Goal: Information Seeking & Learning: Learn about a topic

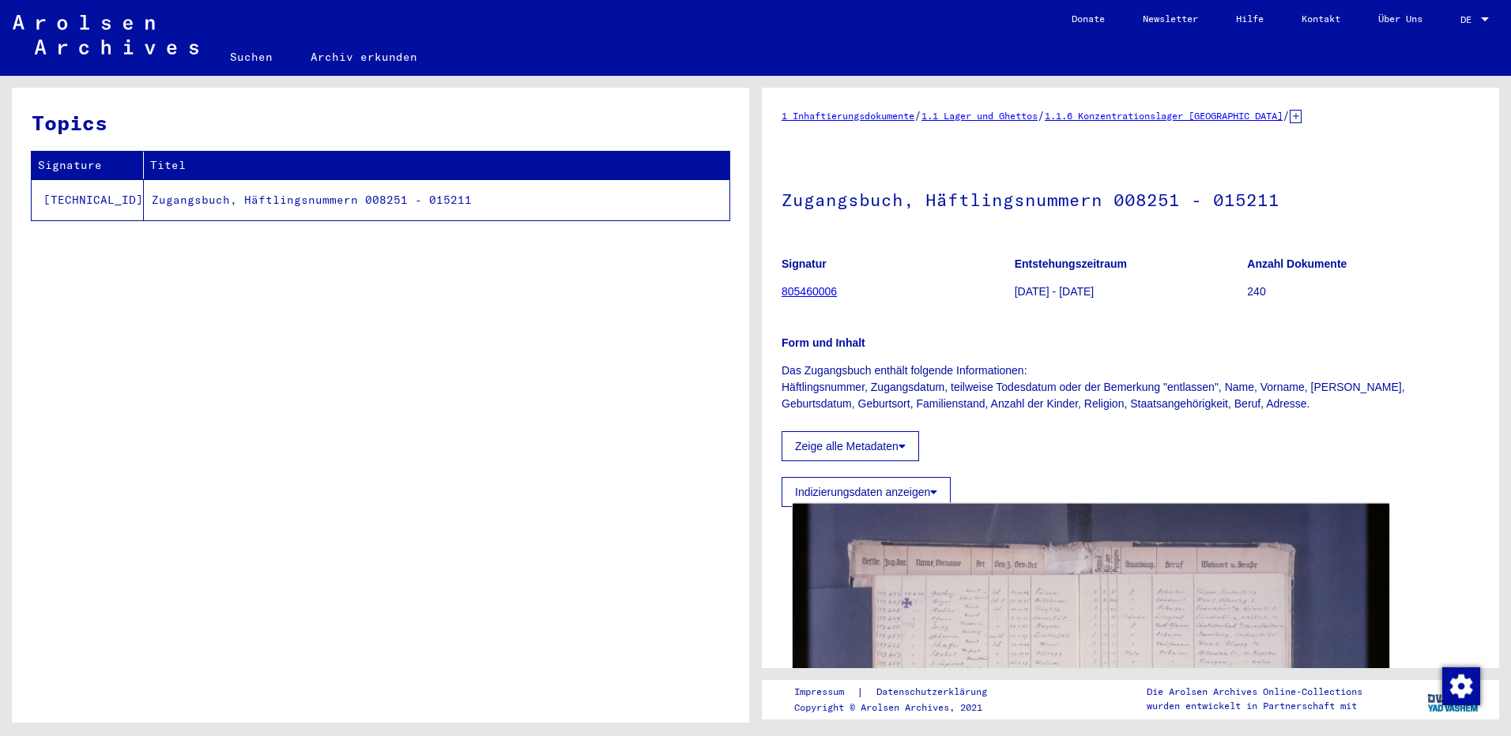
click at [1143, 600] on img at bounding box center [1090, 701] width 597 height 397
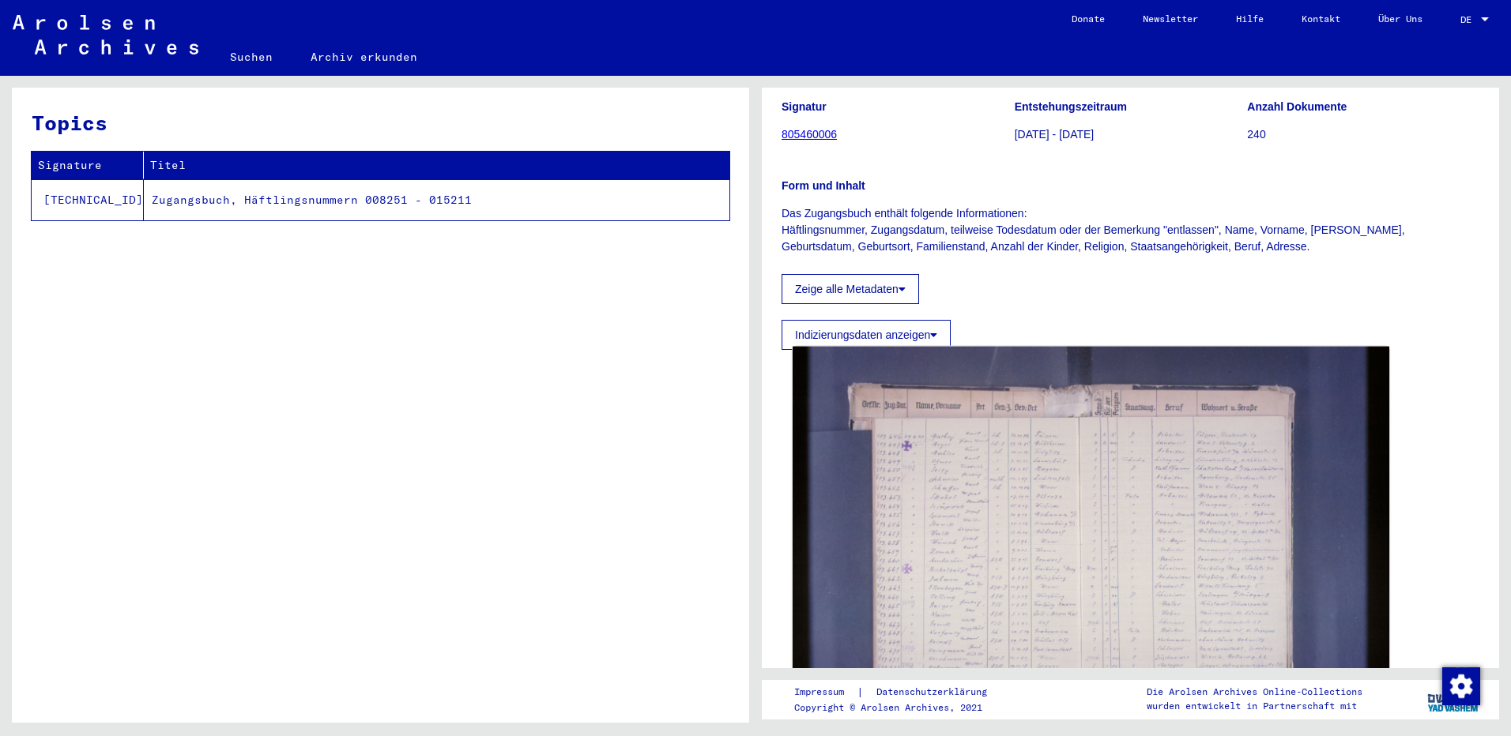
scroll to position [158, 0]
click at [1103, 448] on img at bounding box center [1090, 543] width 597 height 397
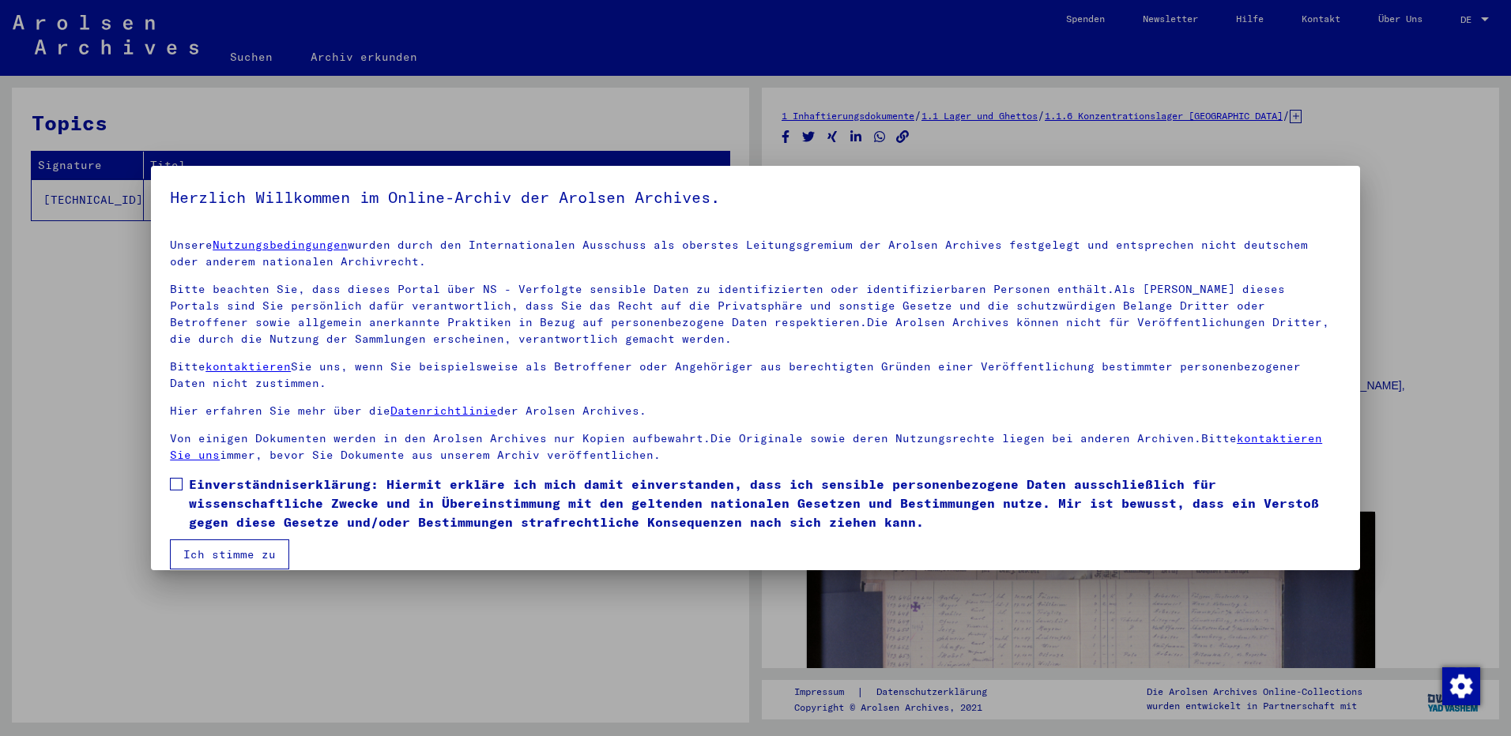
click at [199, 553] on button "Ich stimme zu" at bounding box center [229, 555] width 119 height 30
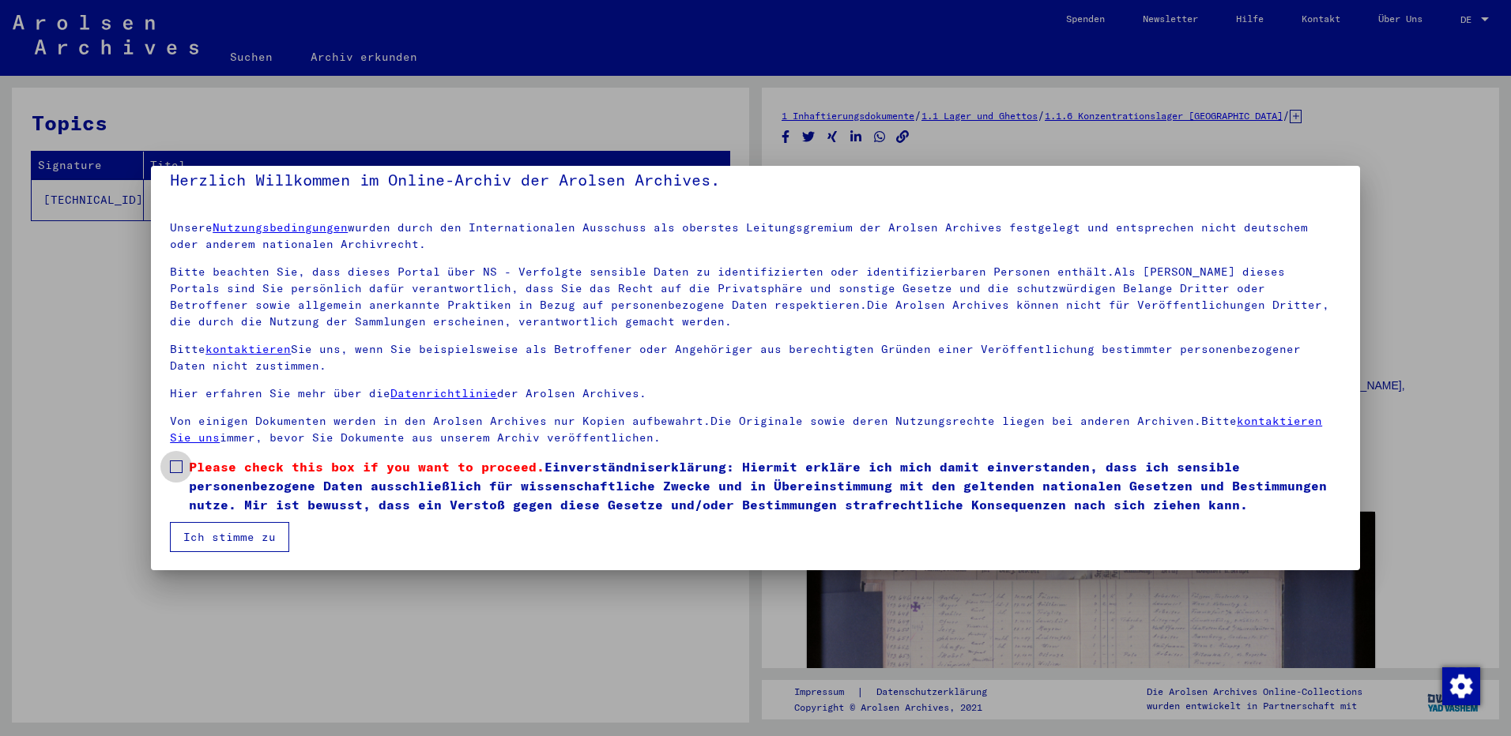
click at [182, 476] on label "Please check this box if you want to proceed. Einverständniserklärung: Hiermit …" at bounding box center [755, 485] width 1171 height 57
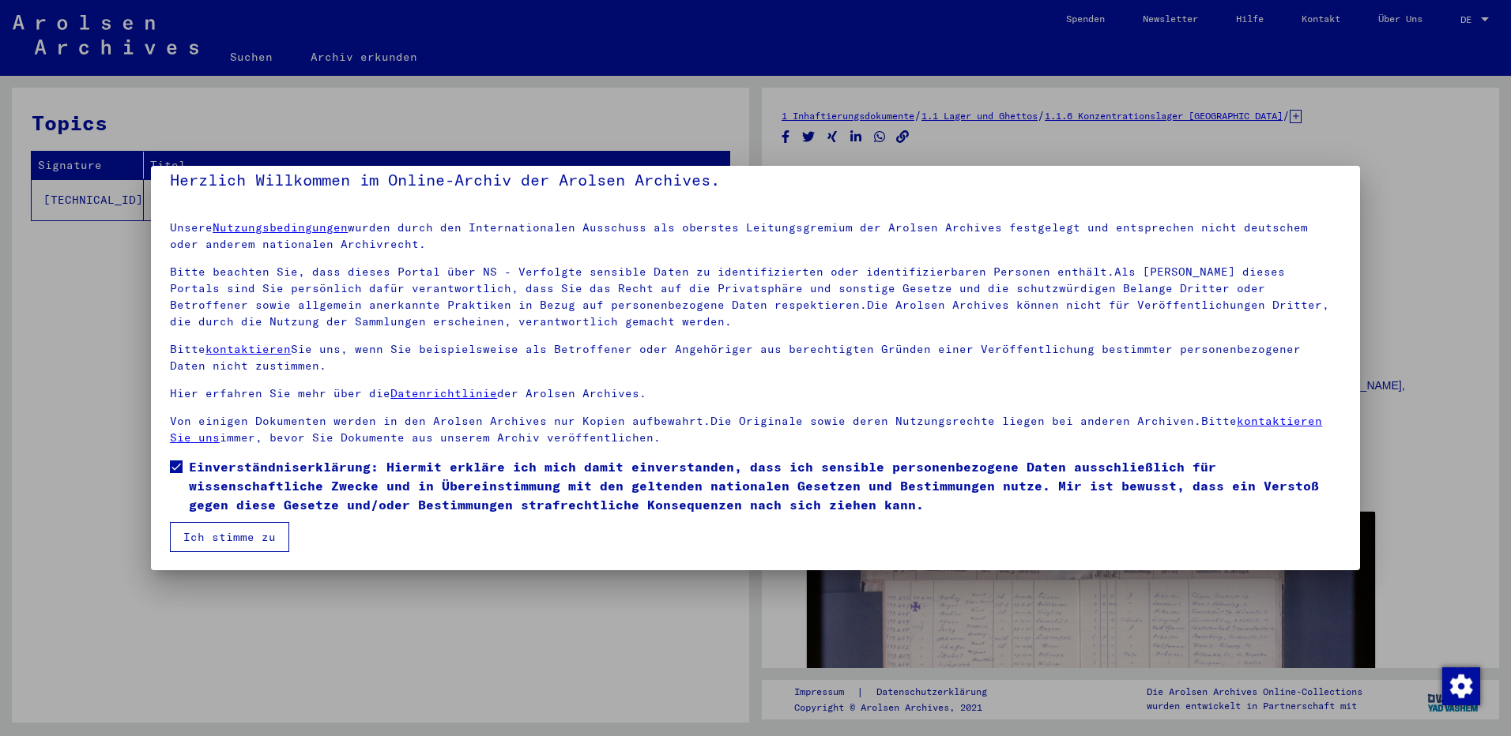
click at [226, 542] on button "Ich stimme zu" at bounding box center [229, 537] width 119 height 30
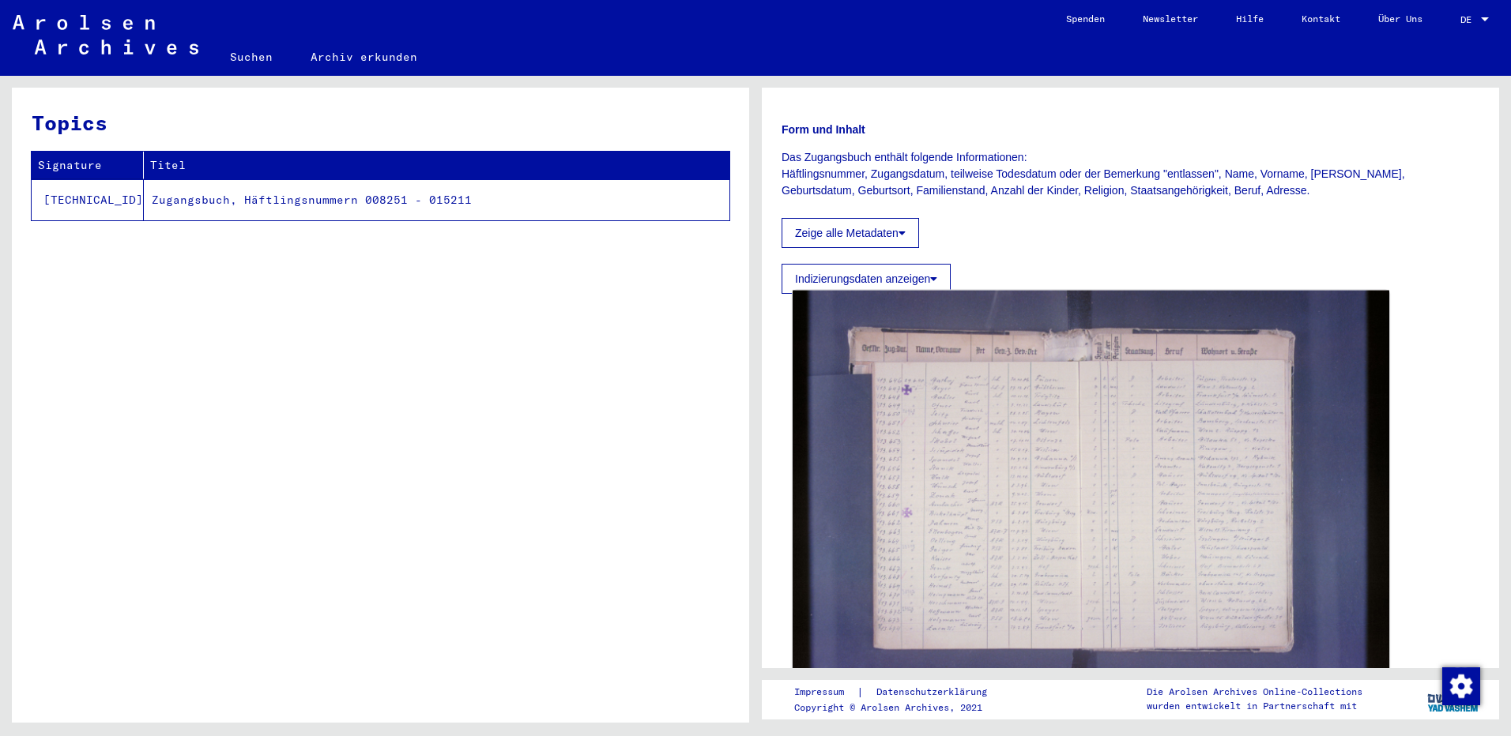
scroll to position [237, 0]
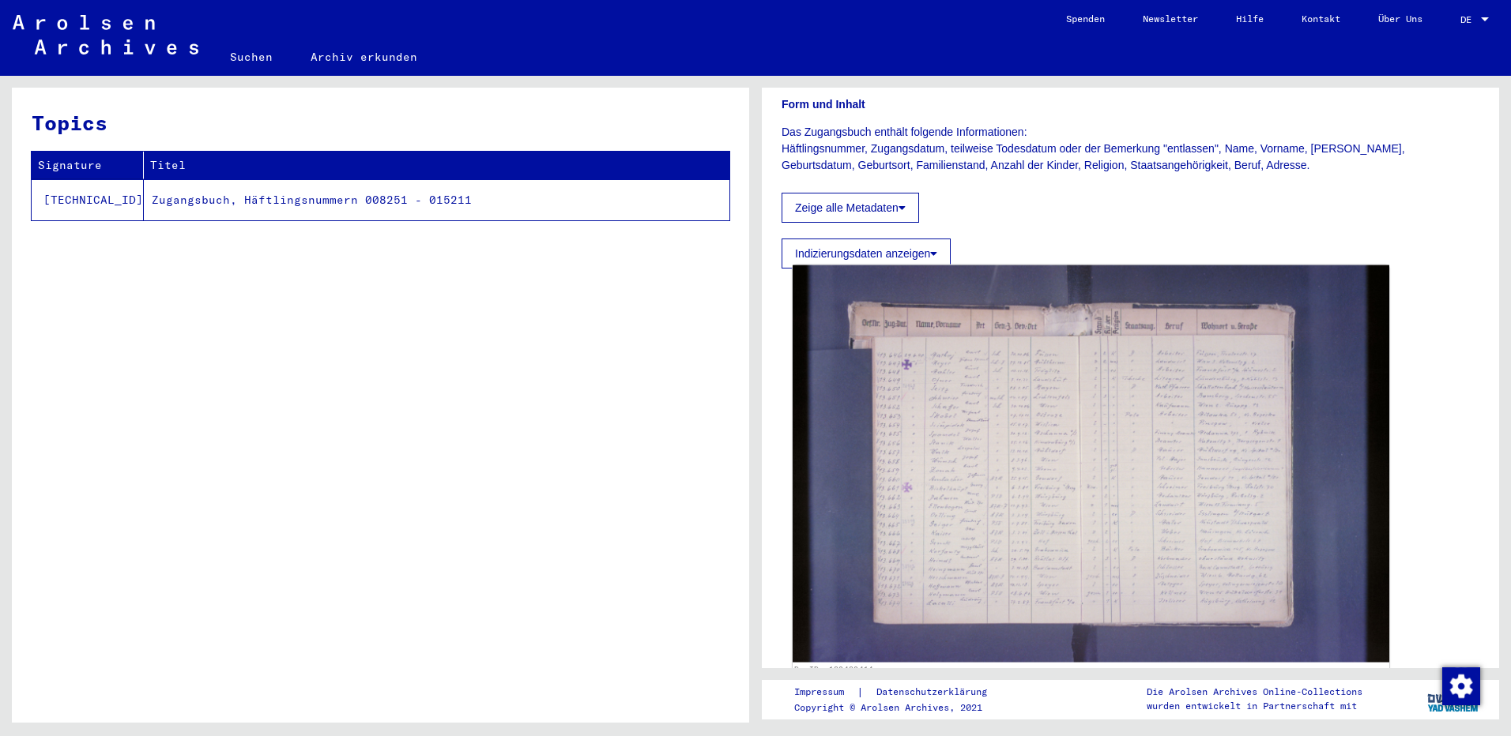
click at [1125, 469] on img at bounding box center [1090, 463] width 597 height 397
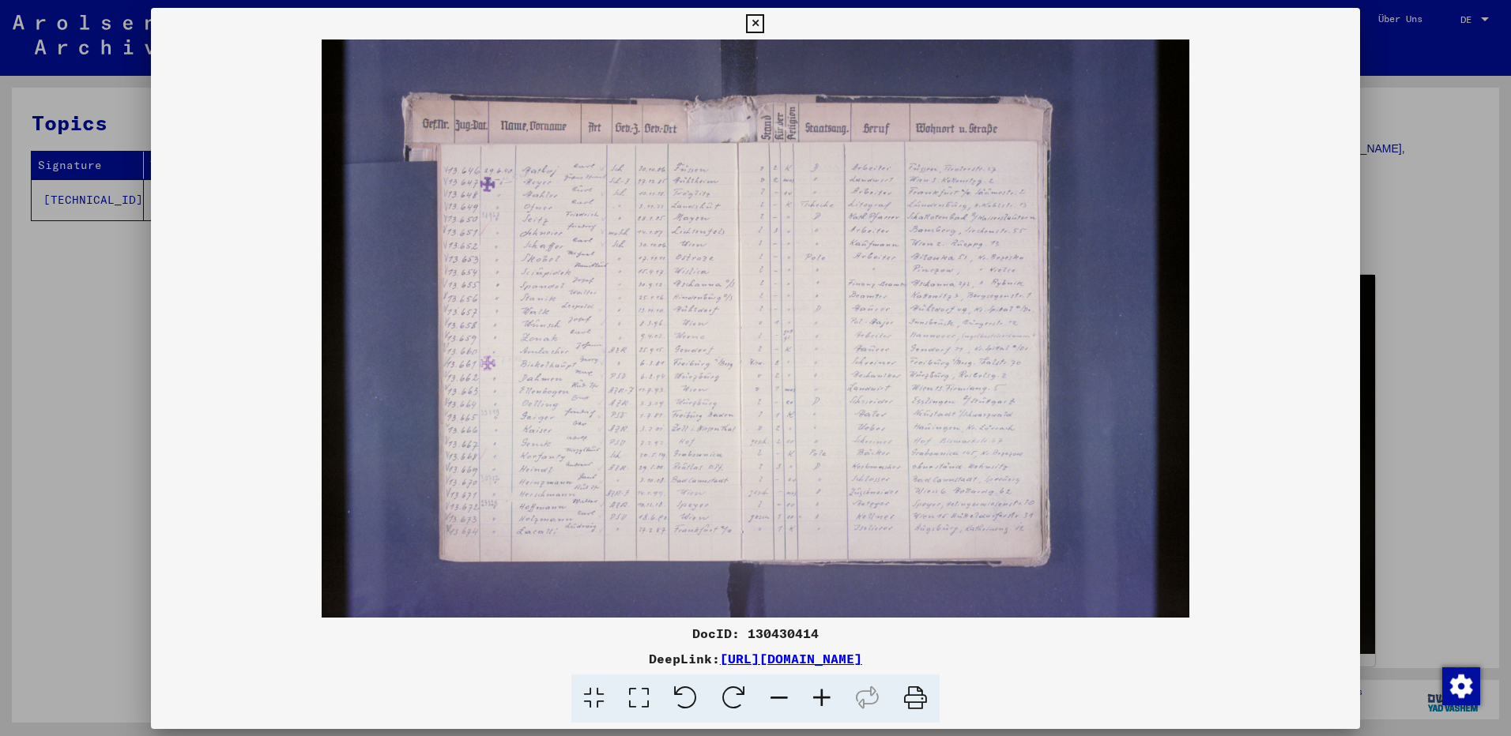
click at [1125, 468] on img at bounding box center [755, 329] width 1209 height 578
click at [823, 696] on icon at bounding box center [821, 699] width 43 height 48
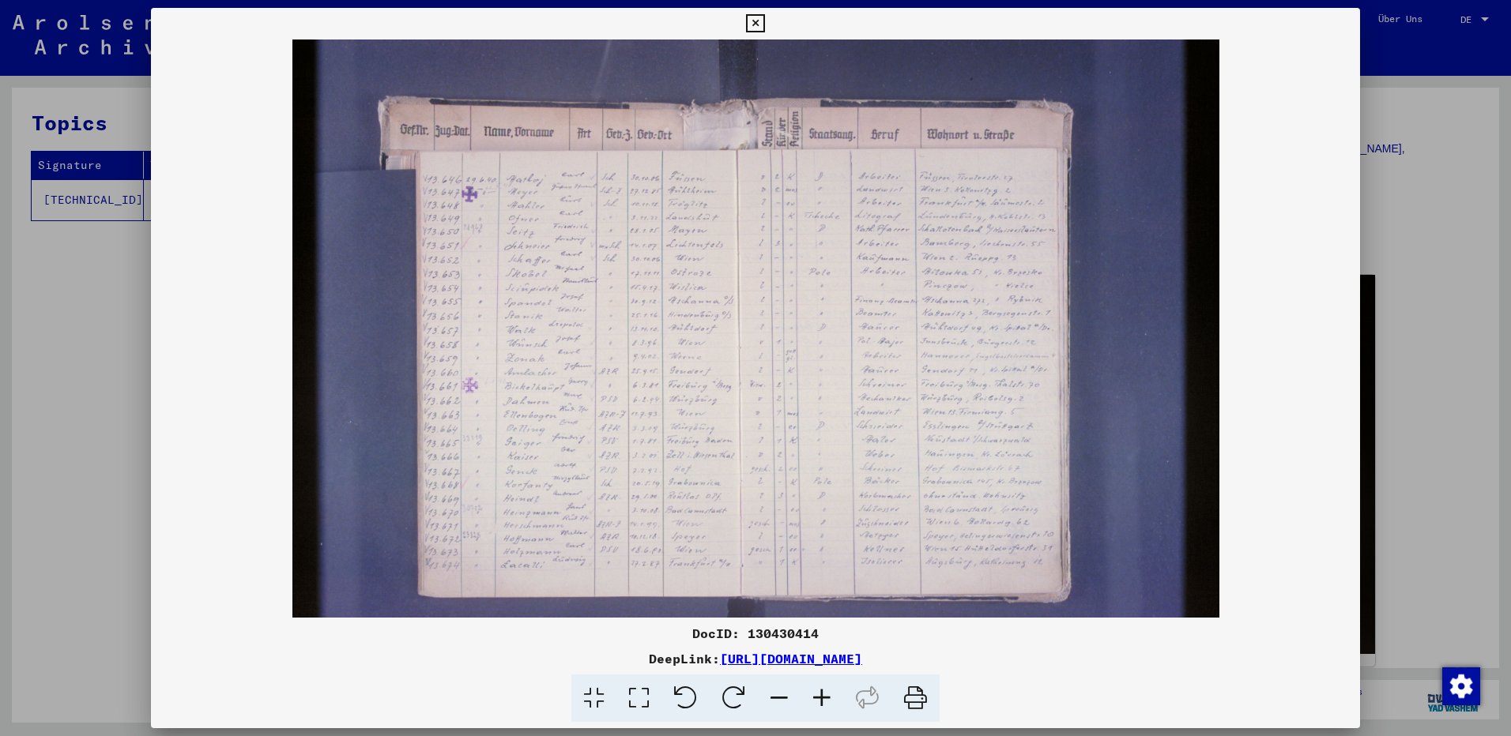
click at [823, 696] on icon at bounding box center [821, 699] width 43 height 48
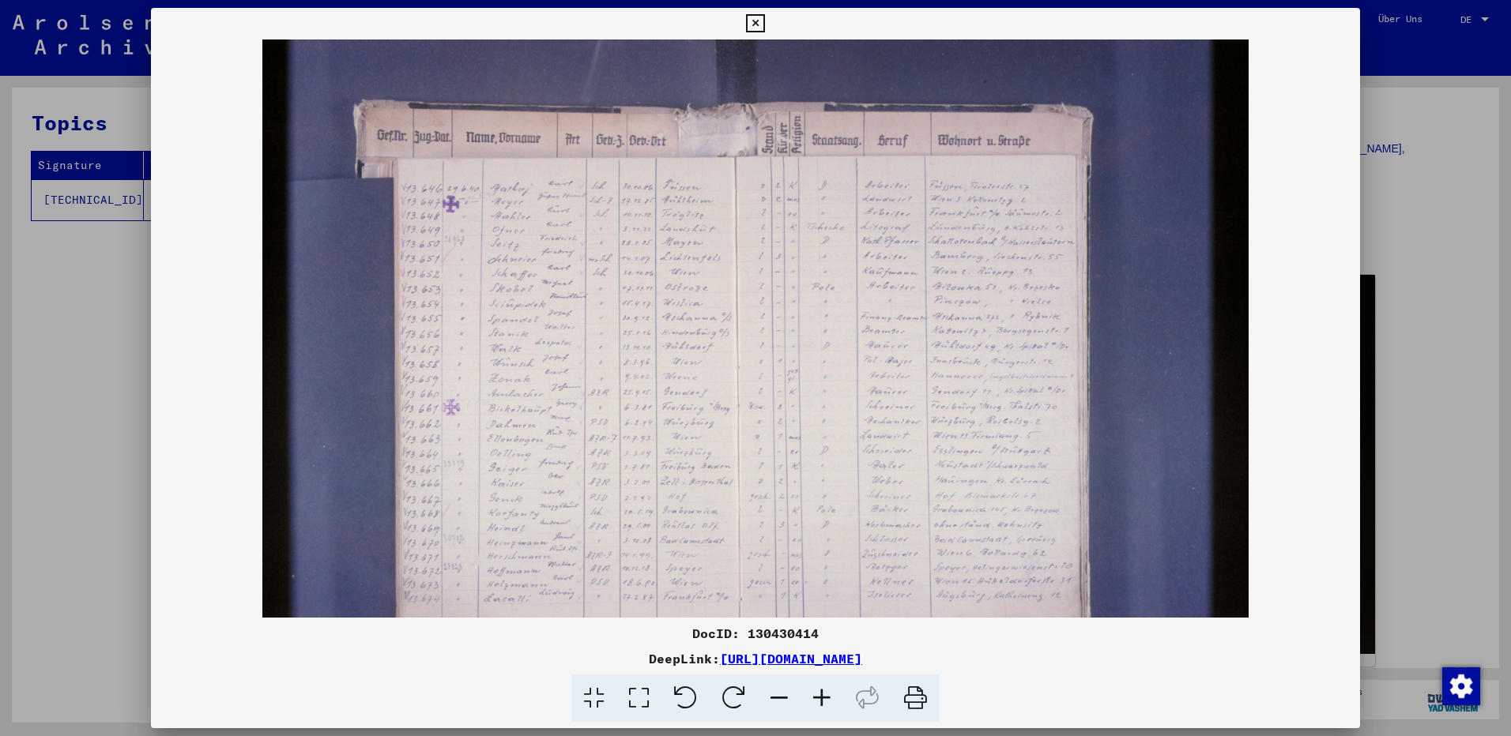
click at [823, 696] on icon at bounding box center [821, 699] width 43 height 48
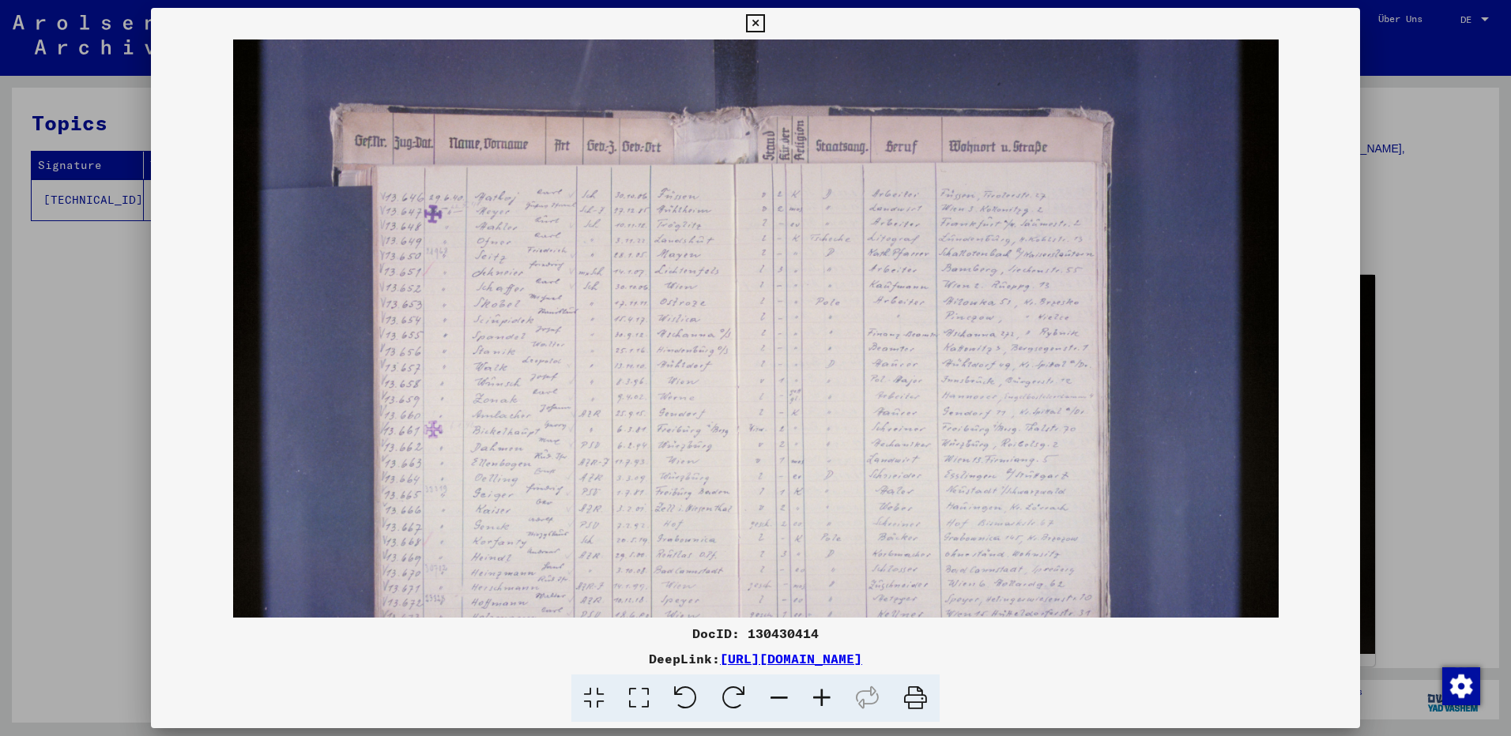
click at [823, 696] on icon at bounding box center [821, 699] width 43 height 48
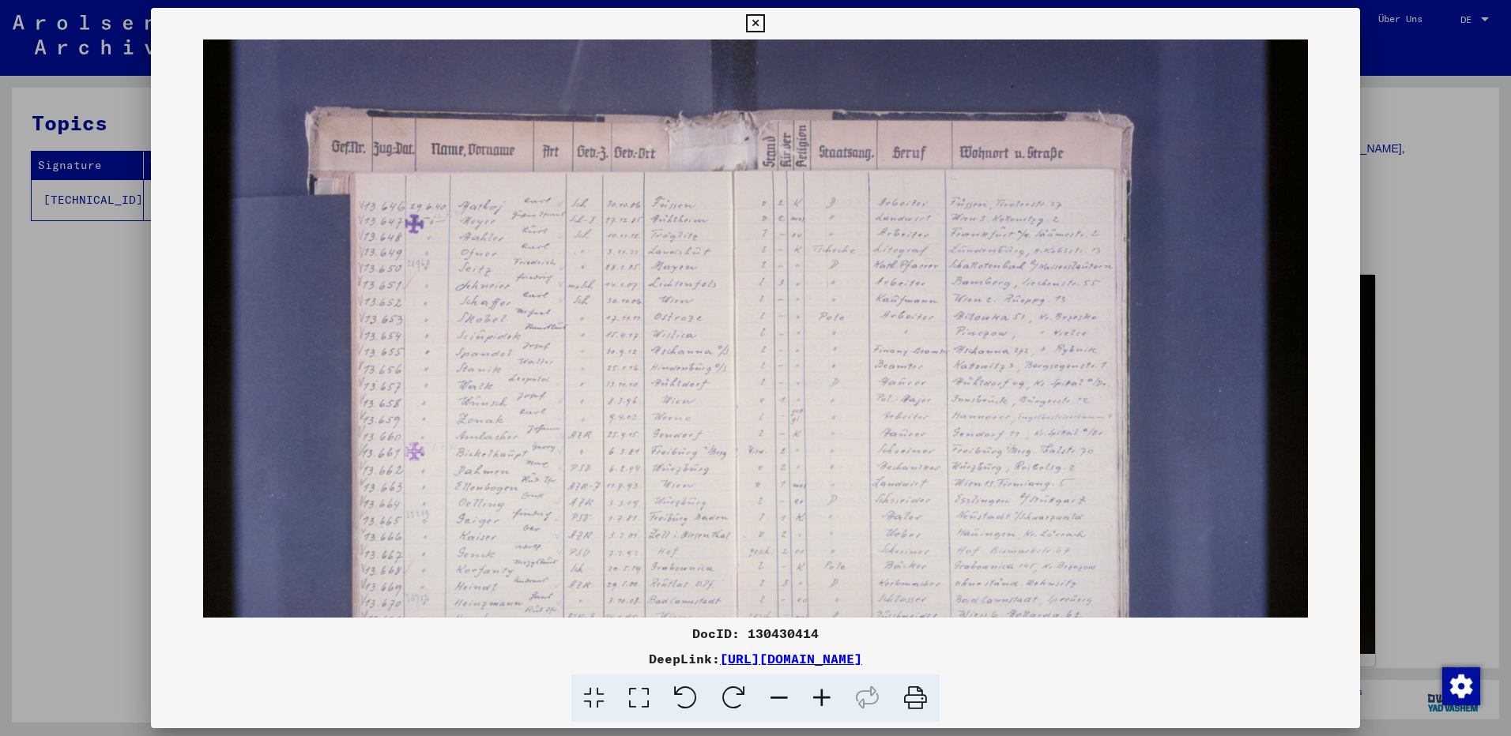
click at [823, 696] on icon at bounding box center [821, 699] width 43 height 48
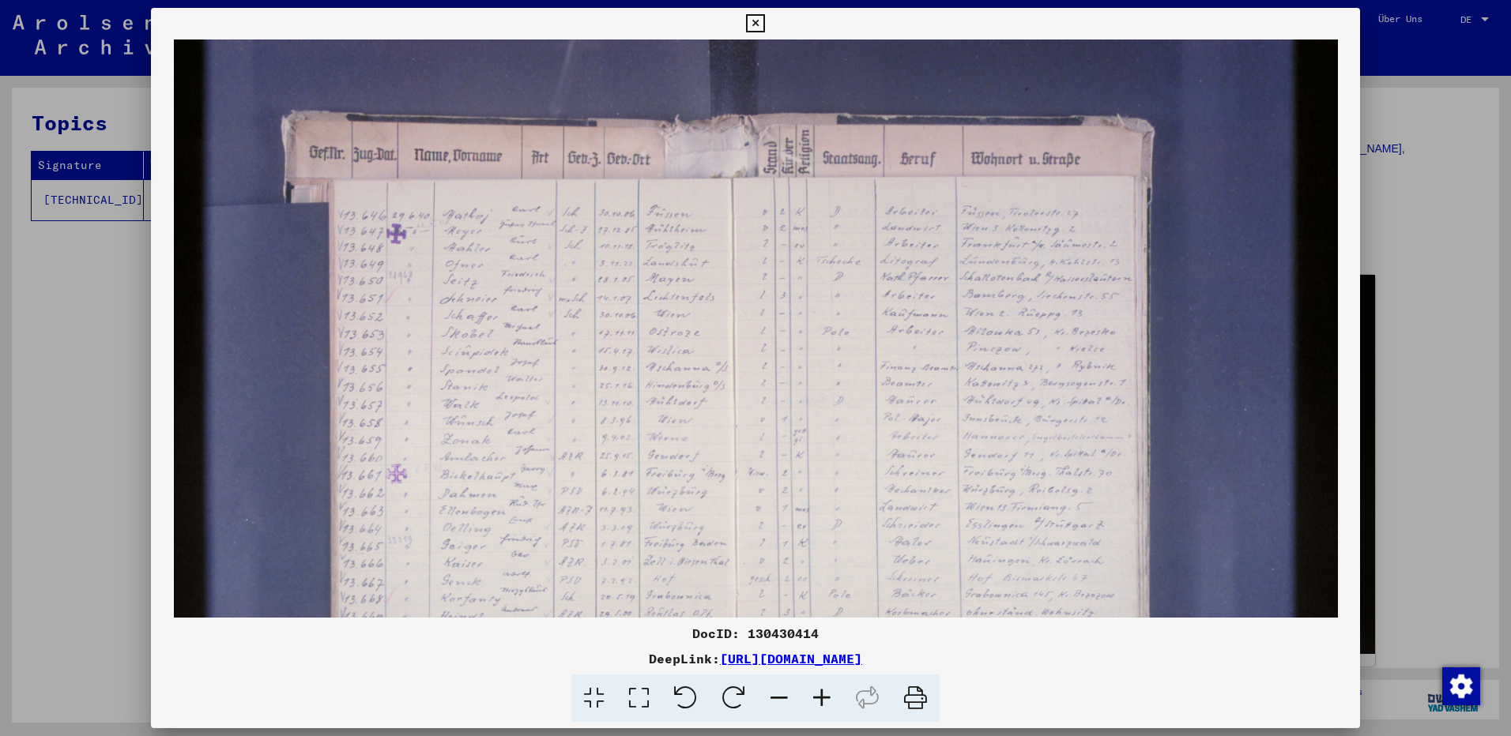
click at [822, 696] on icon at bounding box center [821, 699] width 43 height 48
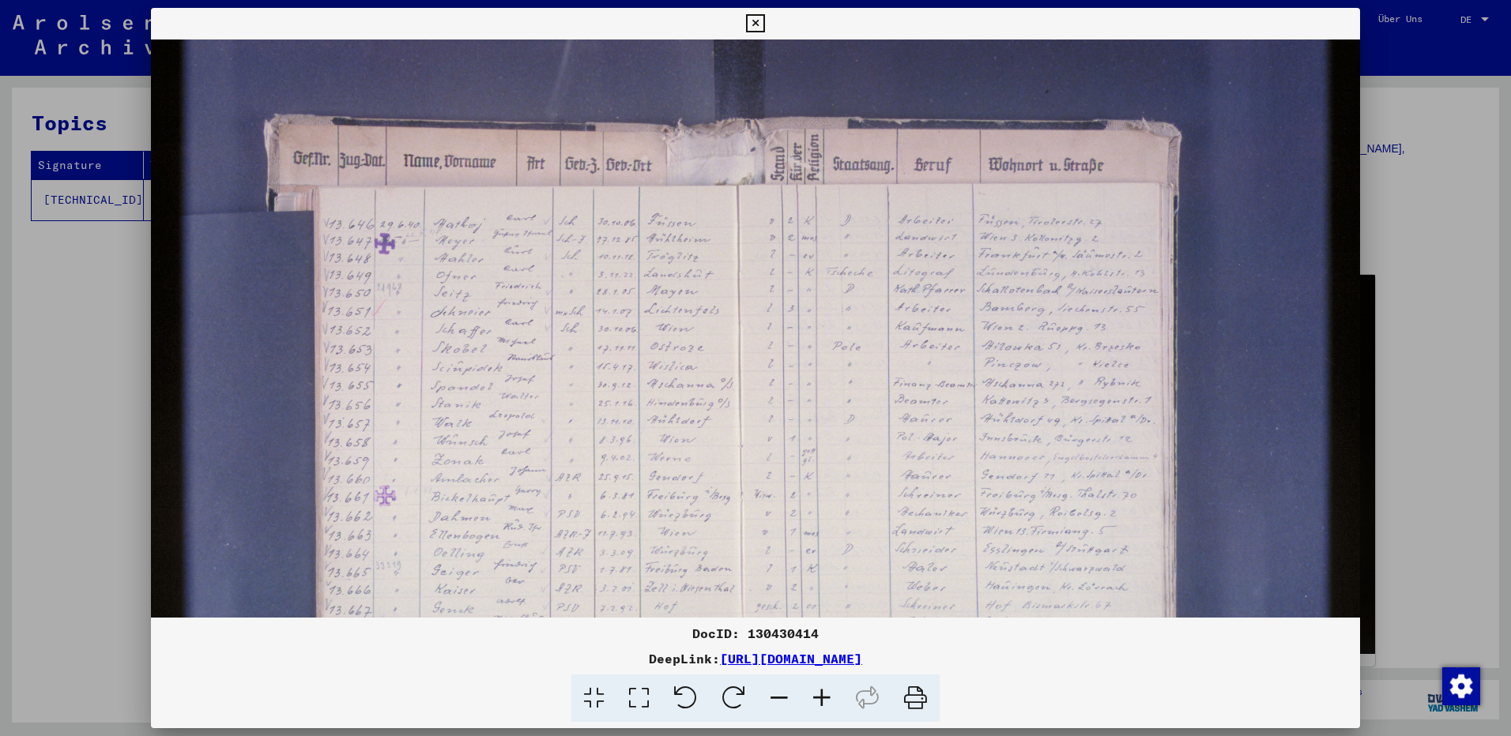
click at [822, 696] on icon at bounding box center [821, 699] width 43 height 48
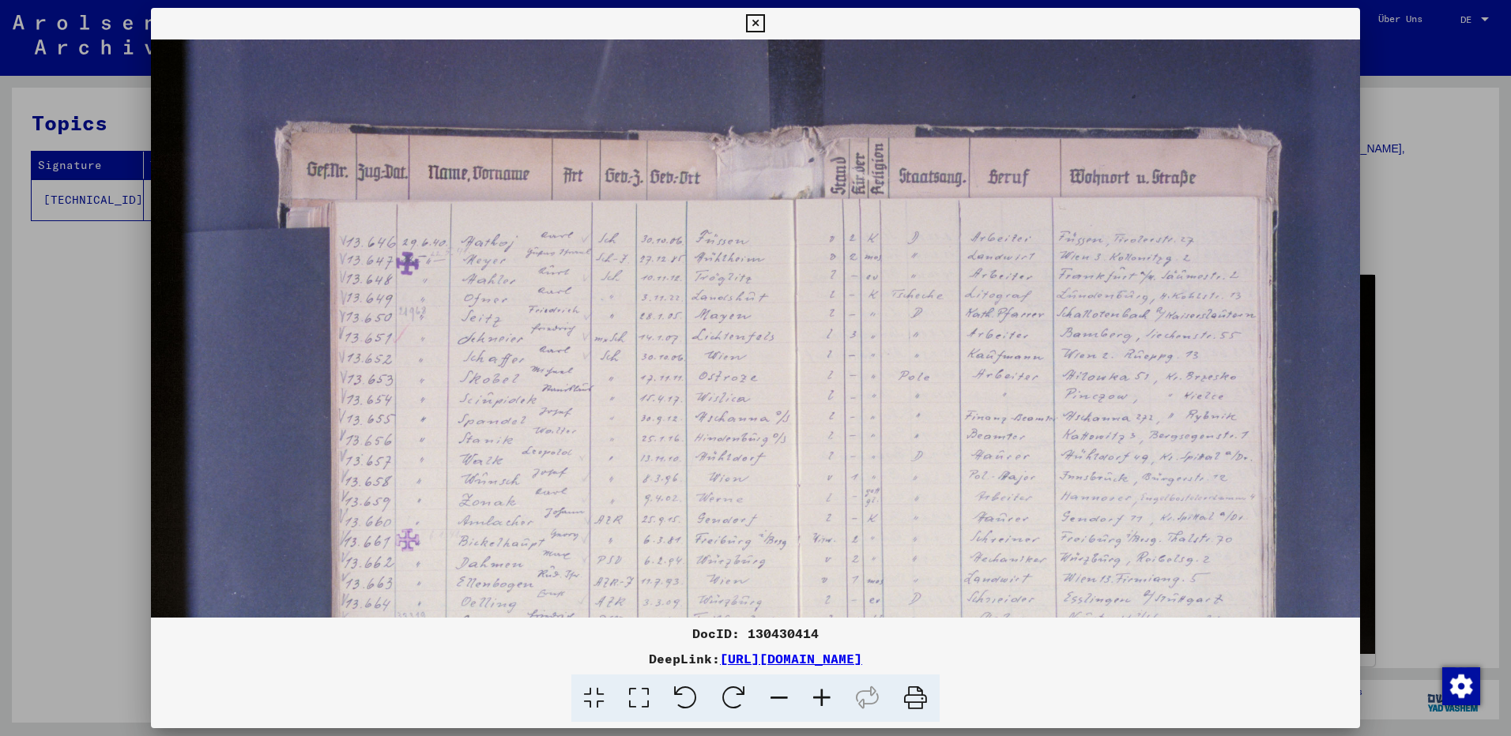
click at [822, 696] on icon at bounding box center [821, 699] width 43 height 48
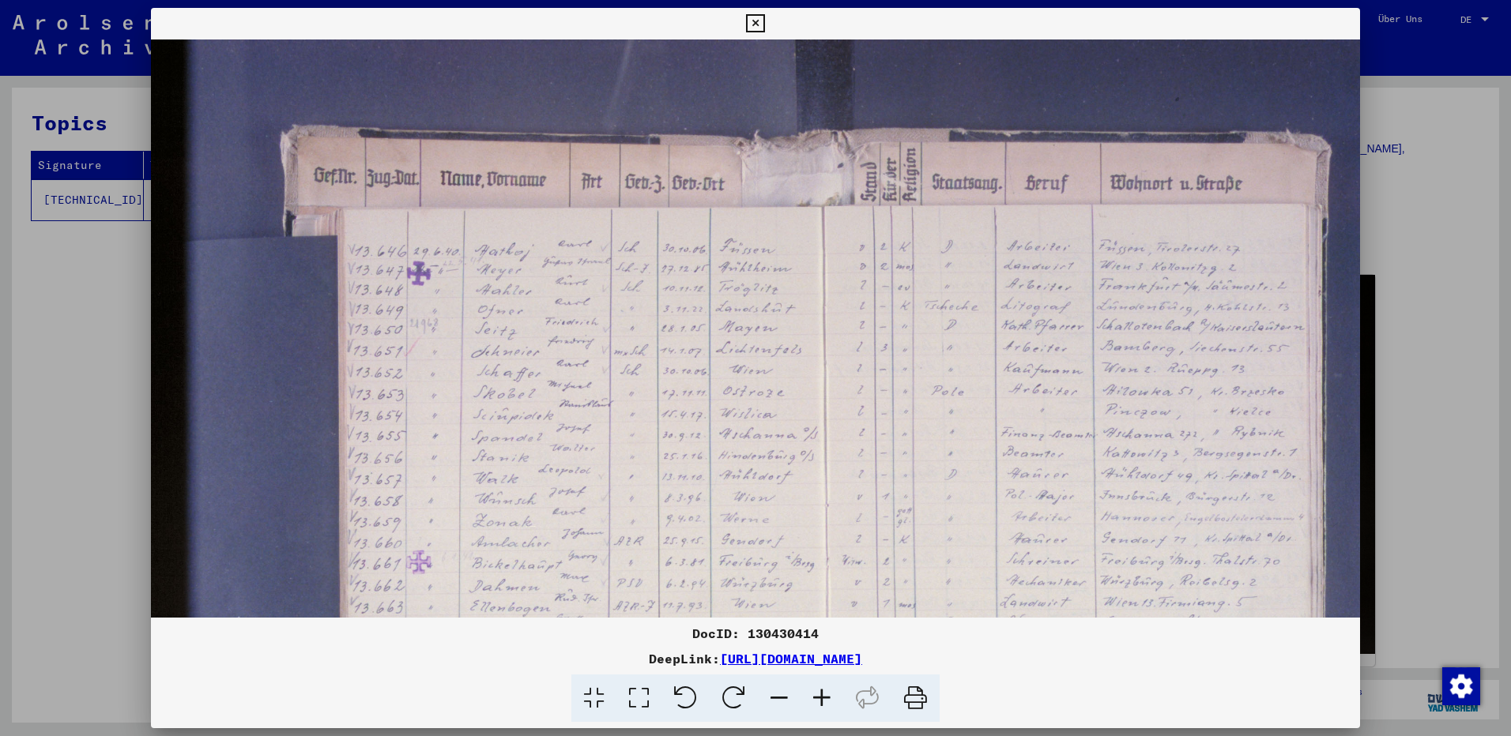
click at [822, 696] on icon at bounding box center [821, 699] width 43 height 48
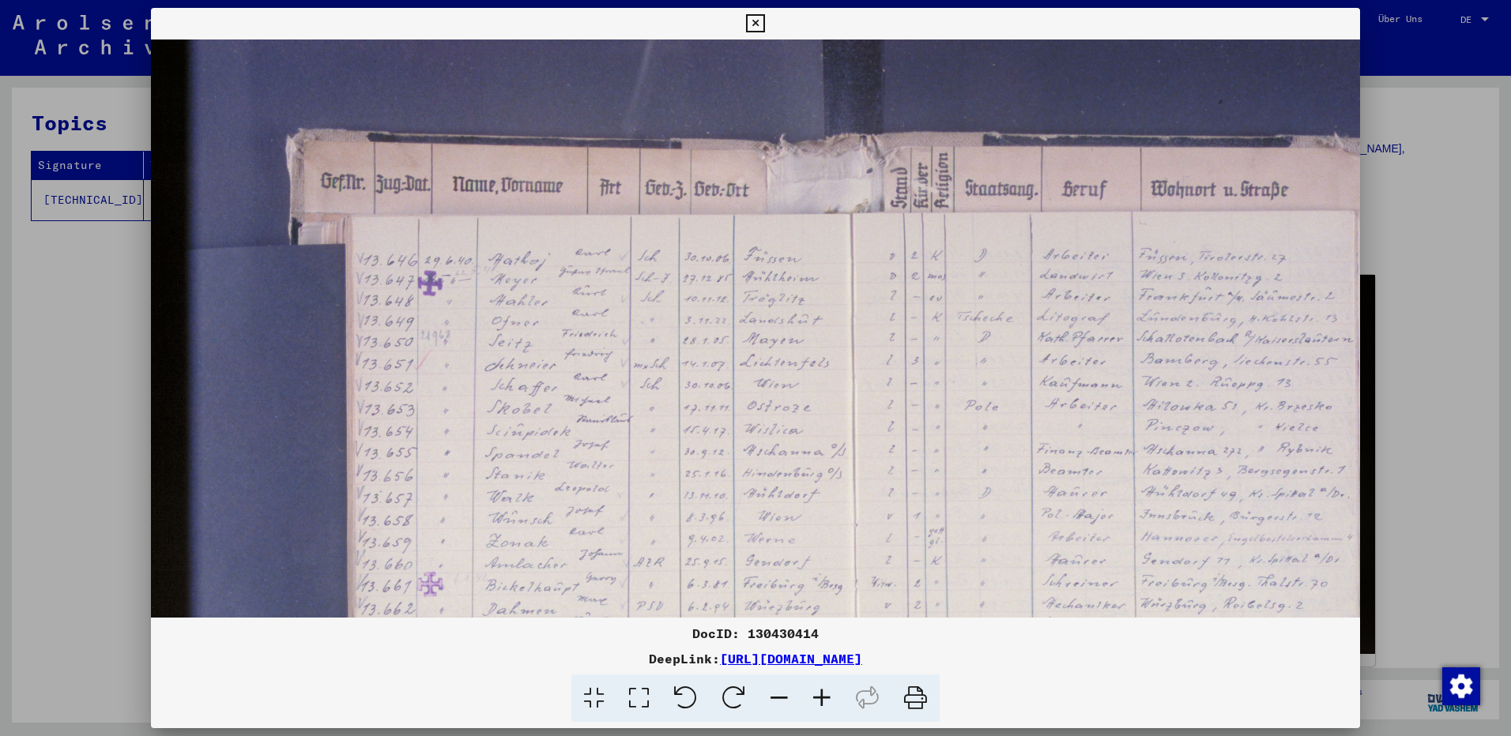
scroll to position [2, 0]
click at [770, 456] on img at bounding box center [881, 523] width 1460 height 973
click at [604, 576] on img at bounding box center [881, 523] width 1460 height 973
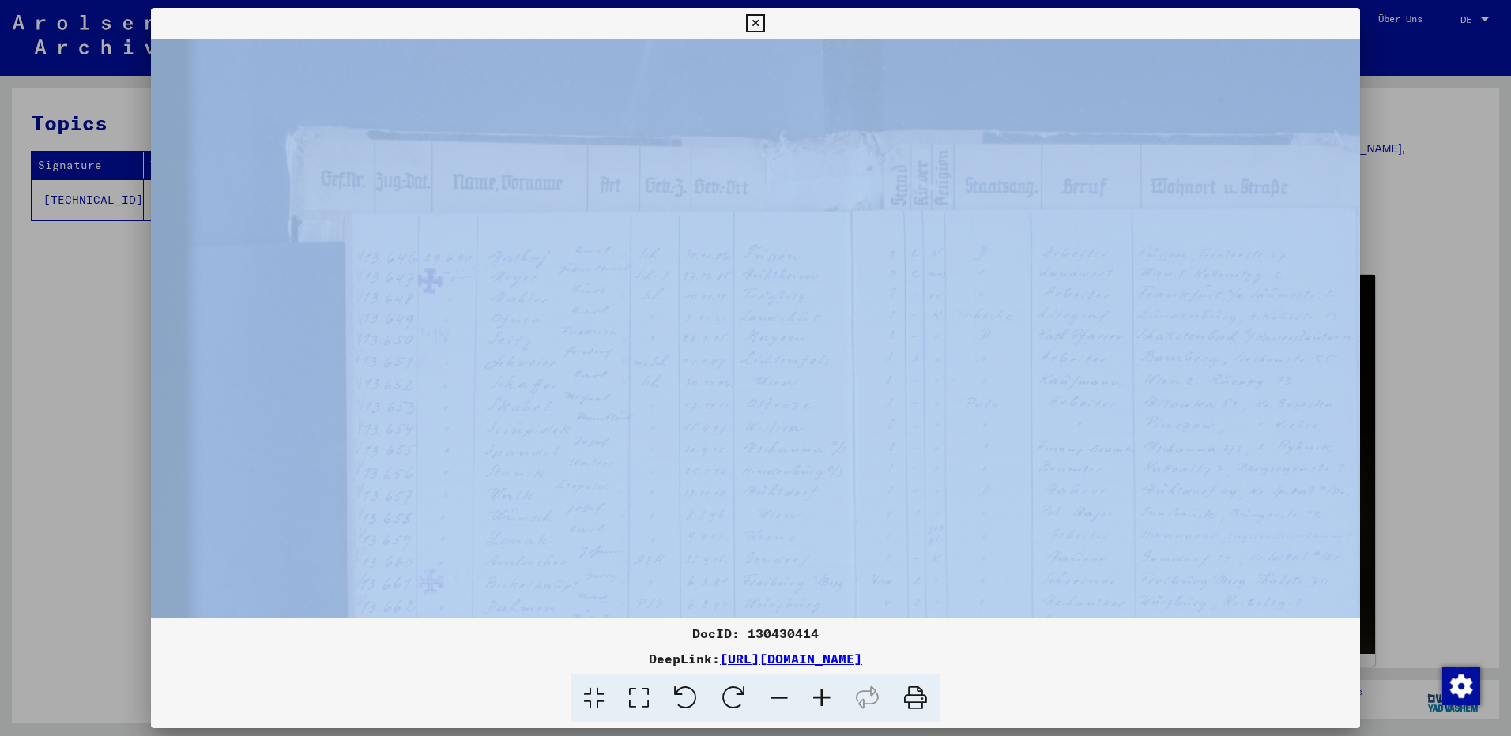
drag, startPoint x: 1361, startPoint y: 307, endPoint x: 1343, endPoint y: 367, distance: 61.8
click at [1343, 367] on div "DocID: 130430414 DeepLink: [URL][DOMAIN_NAME]" at bounding box center [755, 368] width 1511 height 736
drag, startPoint x: 1343, startPoint y: 367, endPoint x: 763, endPoint y: 367, distance: 579.9
click at [765, 367] on img at bounding box center [881, 523] width 1460 height 973
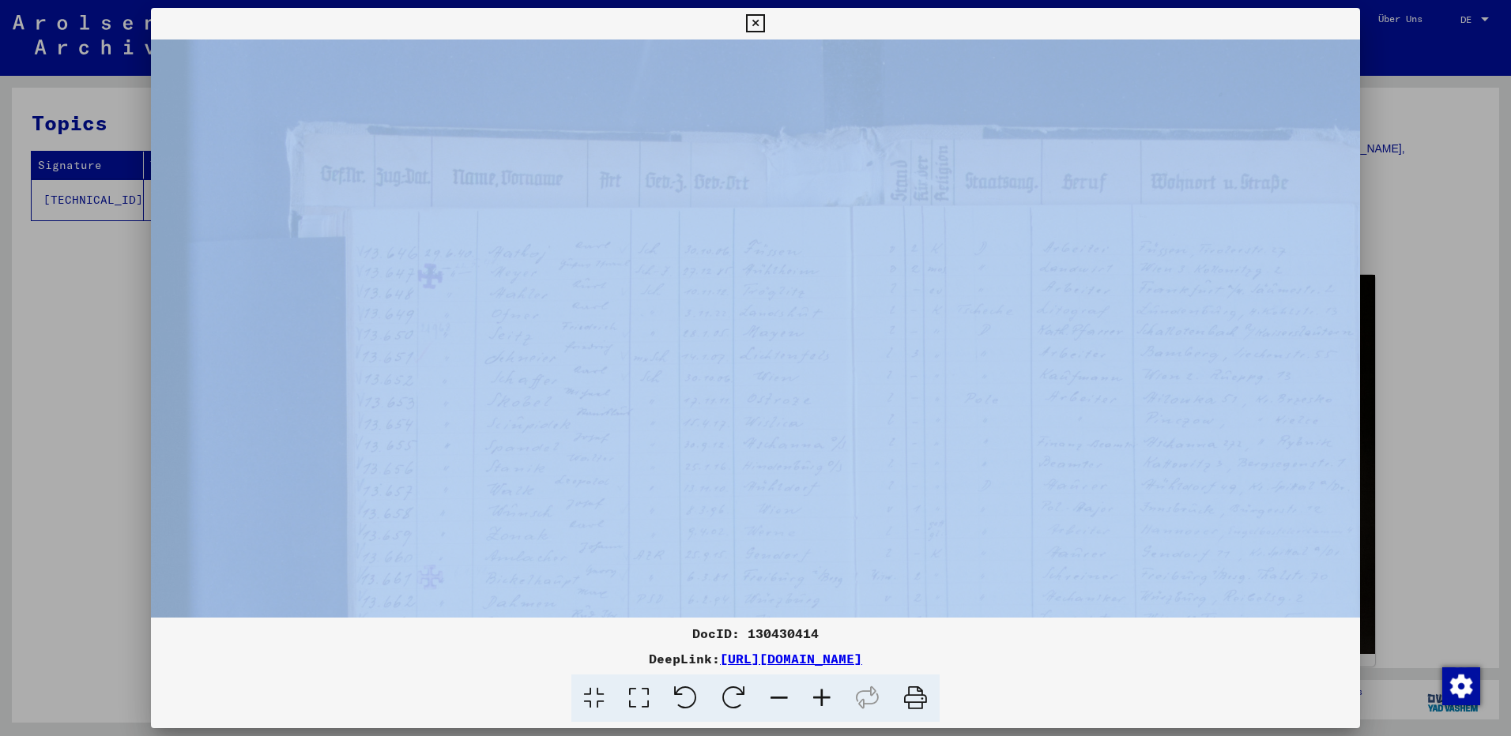
click at [607, 516] on img at bounding box center [881, 518] width 1460 height 973
click at [280, 453] on img at bounding box center [881, 518] width 1460 height 973
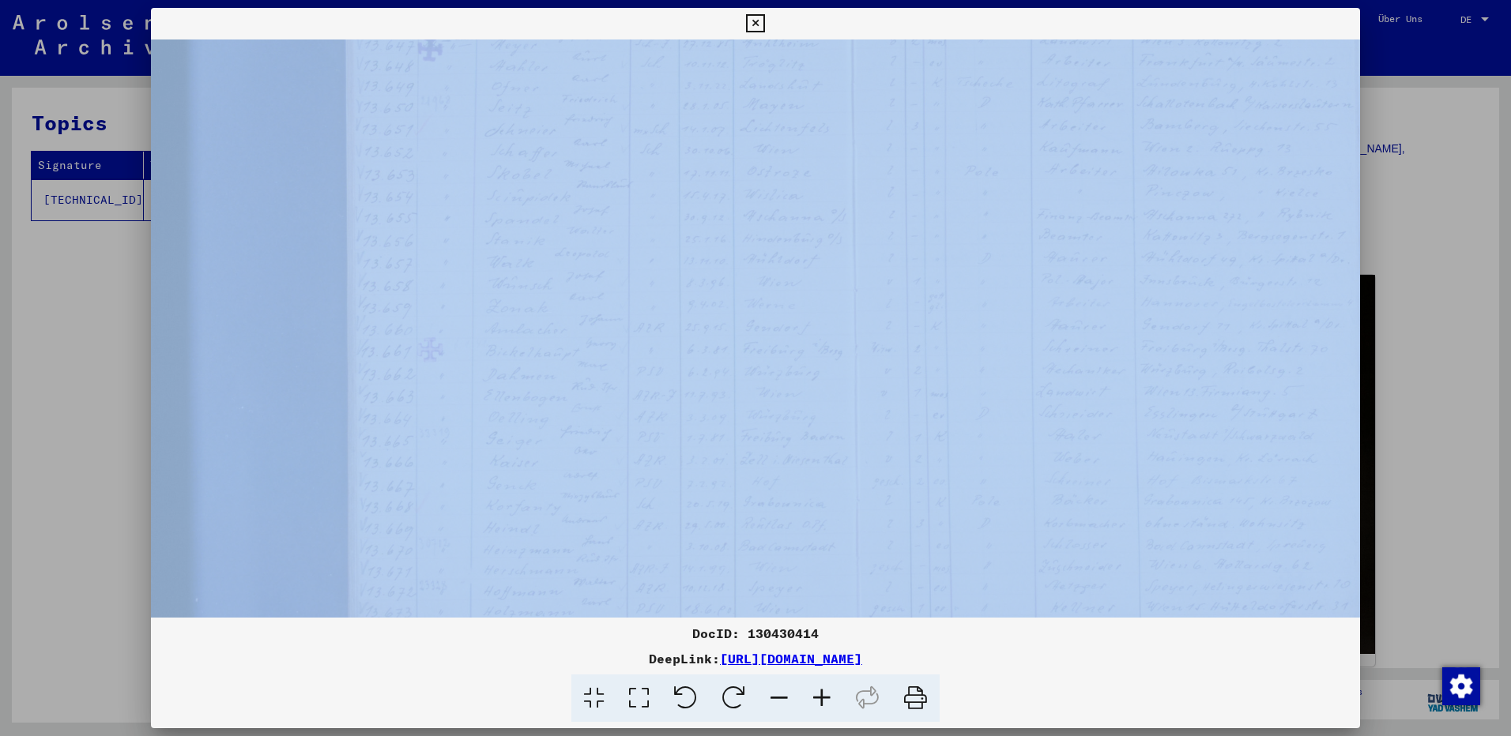
scroll to position [274, 0]
drag, startPoint x: 467, startPoint y: 529, endPoint x: 491, endPoint y: 262, distance: 269.0
click at [491, 262] on img at bounding box center [881, 253] width 1460 height 973
click at [542, 330] on img at bounding box center [881, 251] width 1460 height 973
click at [890, 21] on div "DocID: 130430414 DeepLink: [URL][DOMAIN_NAME]" at bounding box center [755, 365] width 1209 height 715
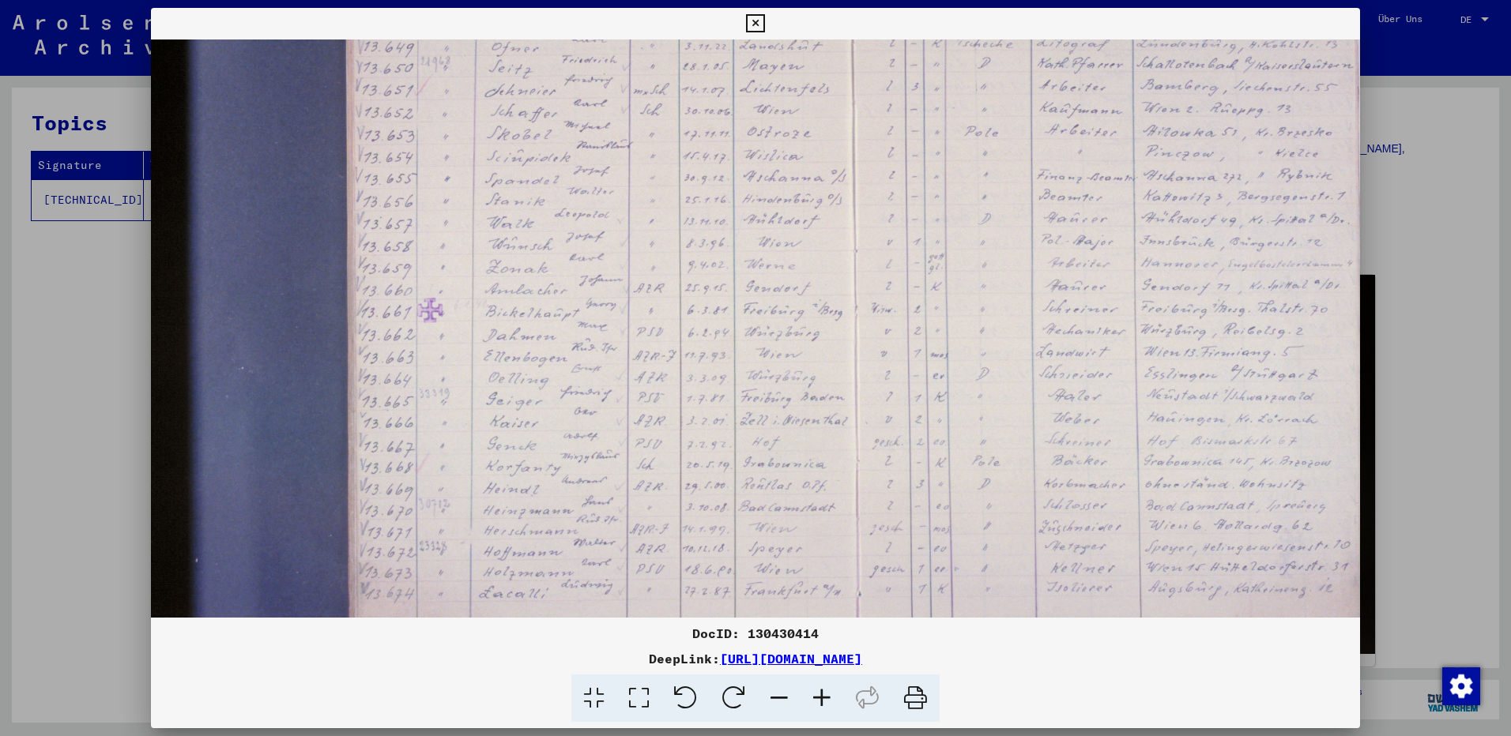
click at [412, 655] on div "DeepLink: [URL][DOMAIN_NAME]" at bounding box center [755, 658] width 1209 height 19
drag, startPoint x: 920, startPoint y: 412, endPoint x: 926, endPoint y: 405, distance: 8.4
click at [927, 405] on img at bounding box center [881, 245] width 1460 height 973
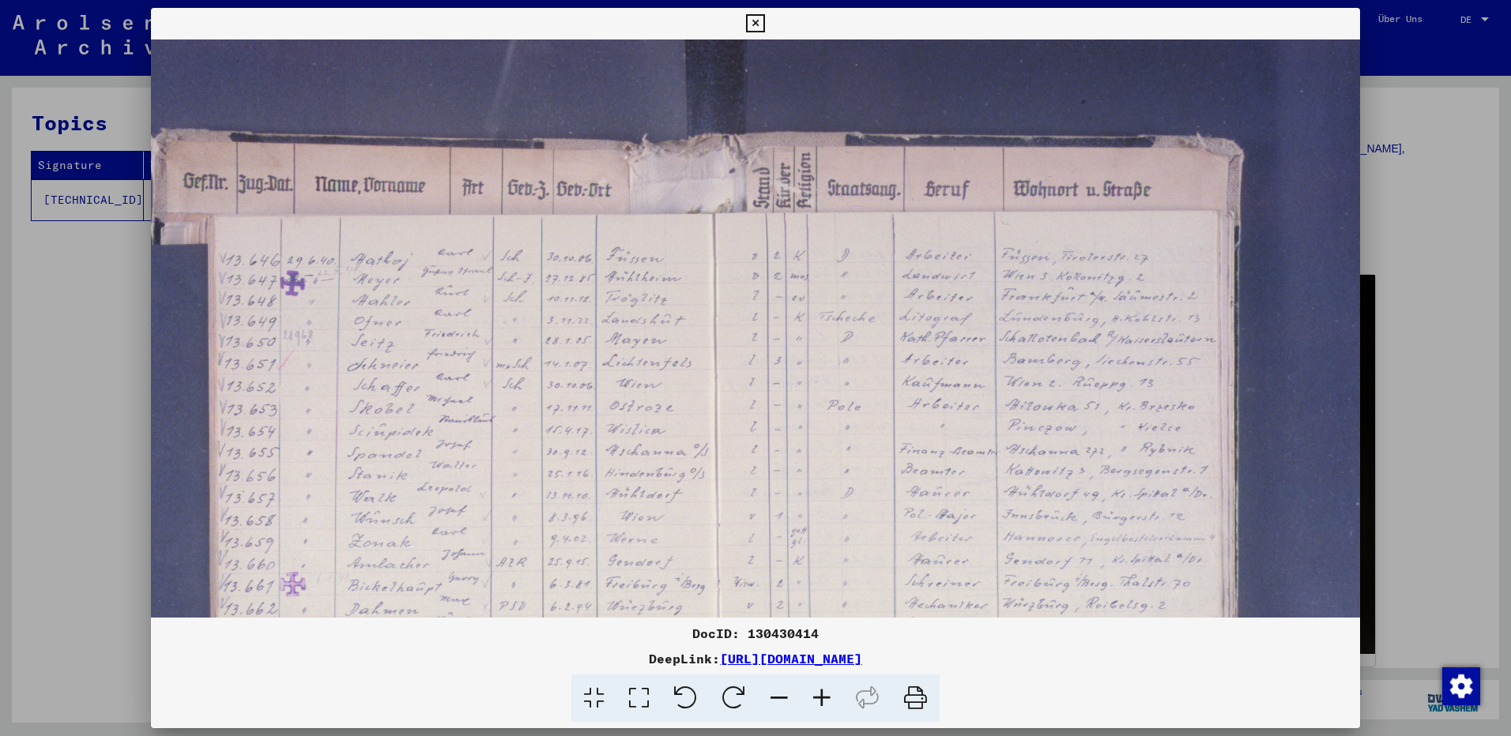
scroll to position [0, 151]
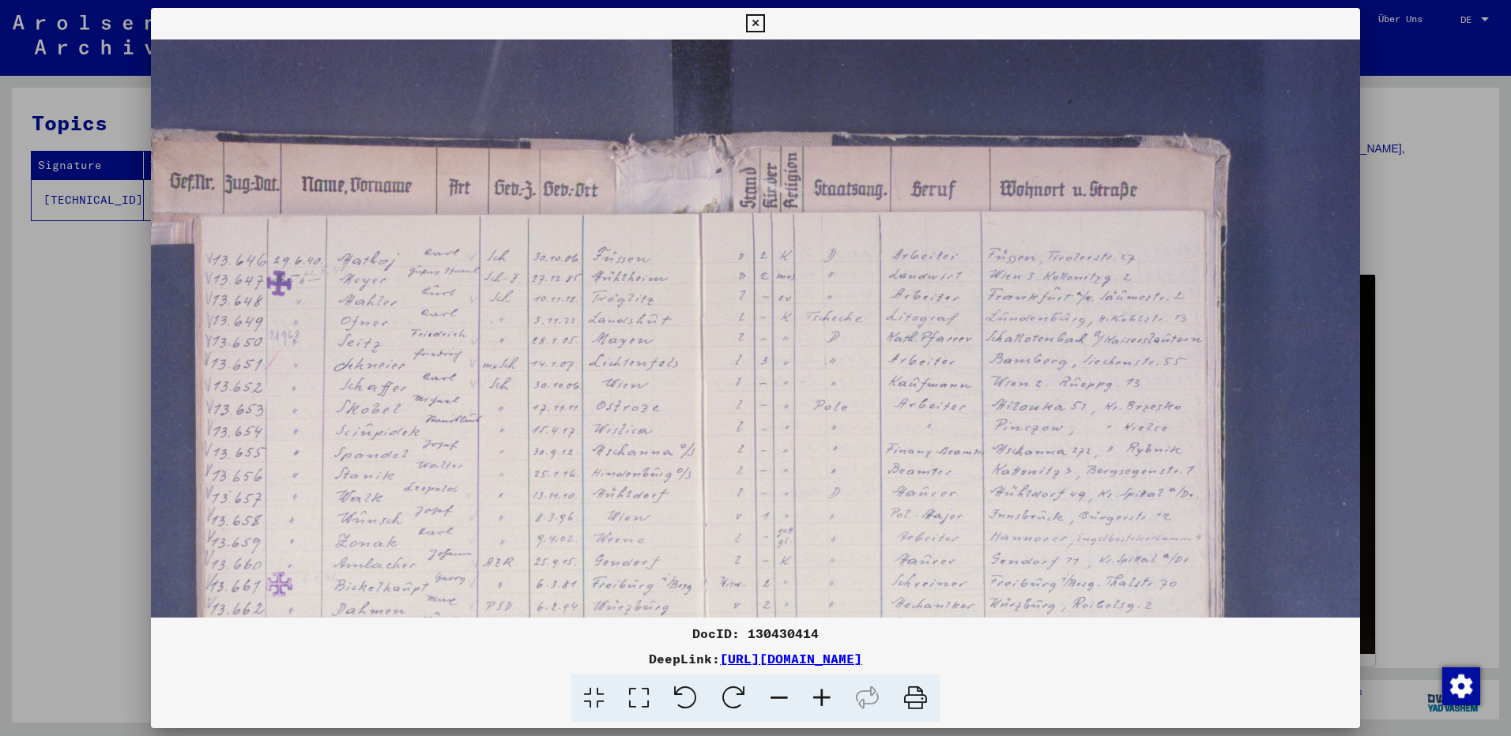
drag, startPoint x: 877, startPoint y: 394, endPoint x: 735, endPoint y: 747, distance: 380.7
click at [735, 736] on html "Suchen Archiv erkunden Spenden Newsletter Hilfe Kontakt Über Uns Suchen Archiv …" at bounding box center [755, 368] width 1511 height 736
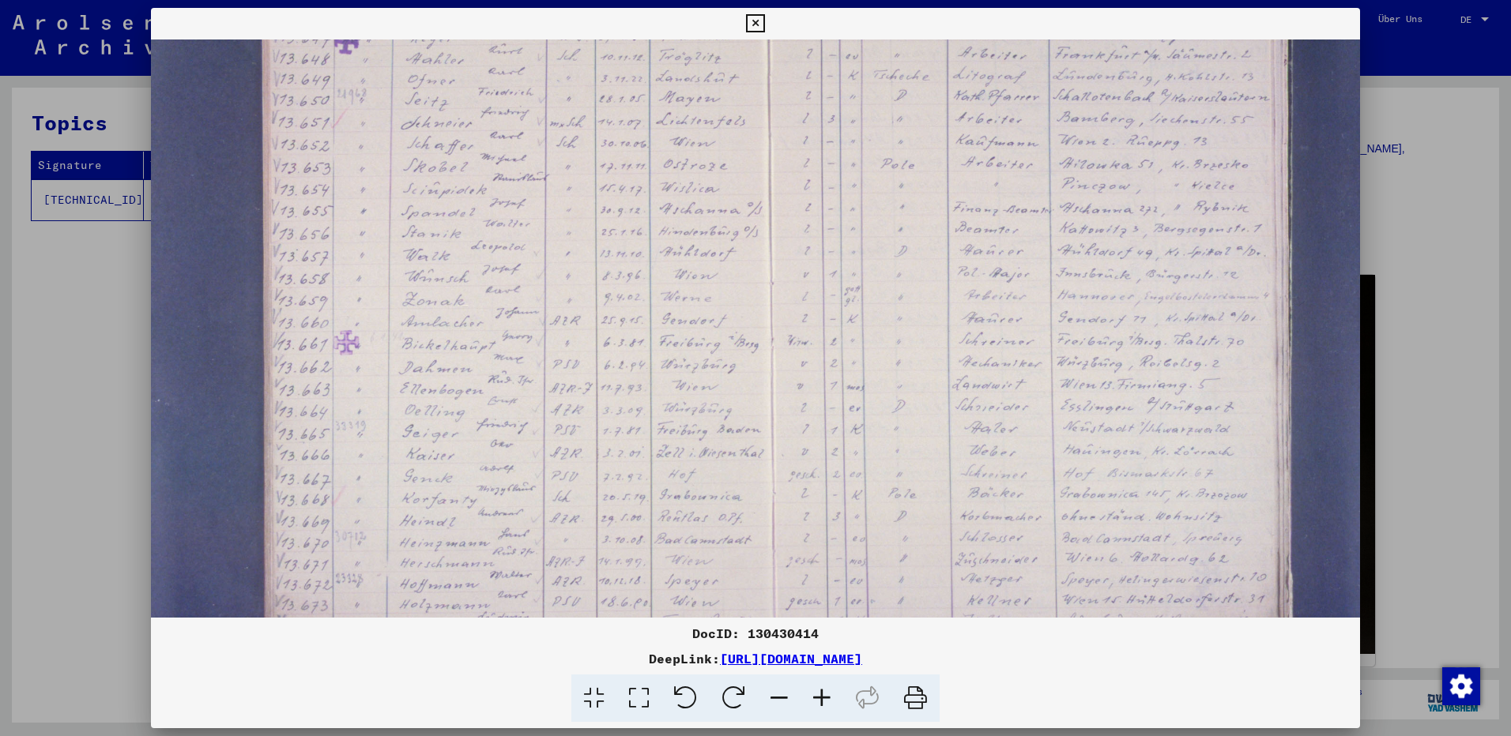
scroll to position [314, 67]
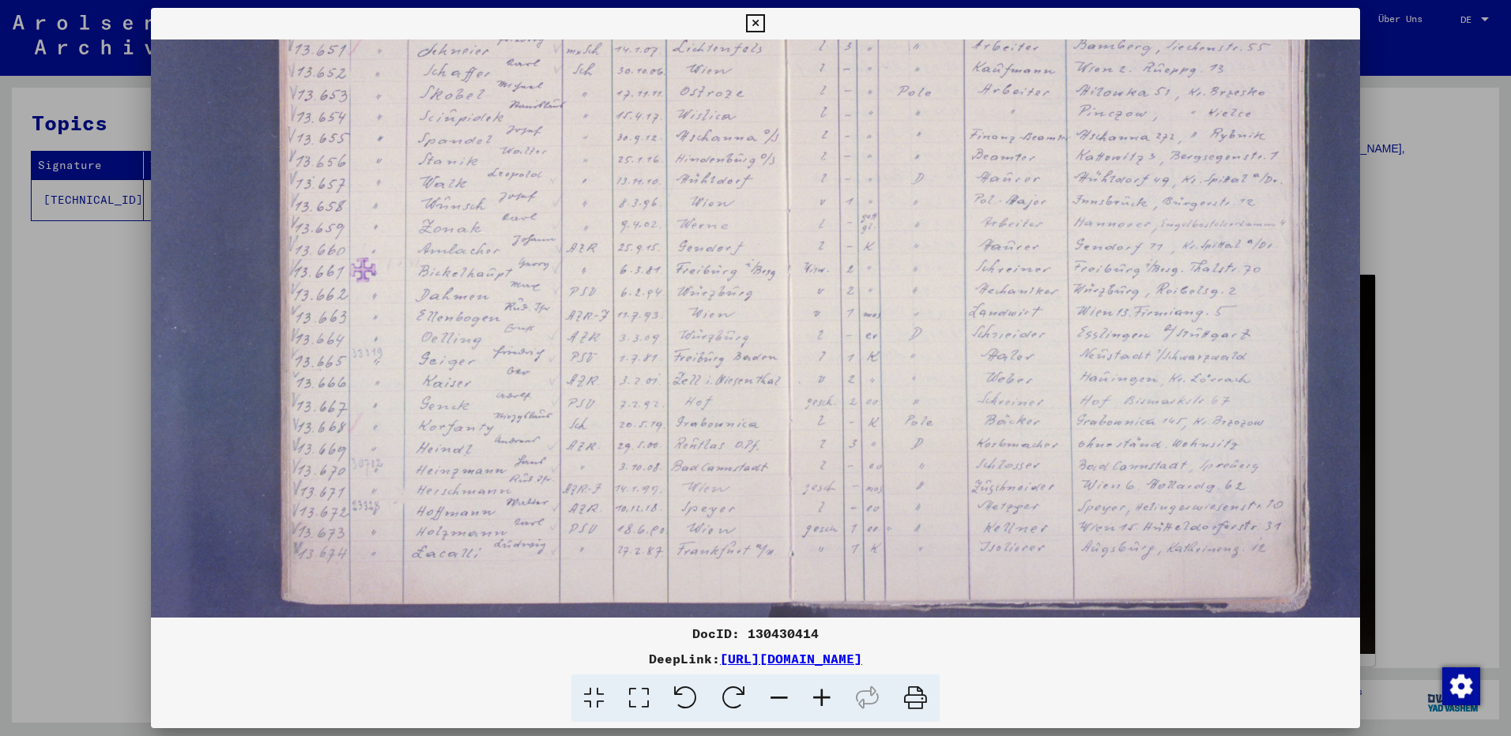
drag, startPoint x: 596, startPoint y: 483, endPoint x: 678, endPoint y: 169, distance: 324.3
click at [678, 169] on img at bounding box center [814, 211] width 1460 height 973
click at [755, 17] on icon at bounding box center [755, 23] width 18 height 19
